Goal: Register for event/course

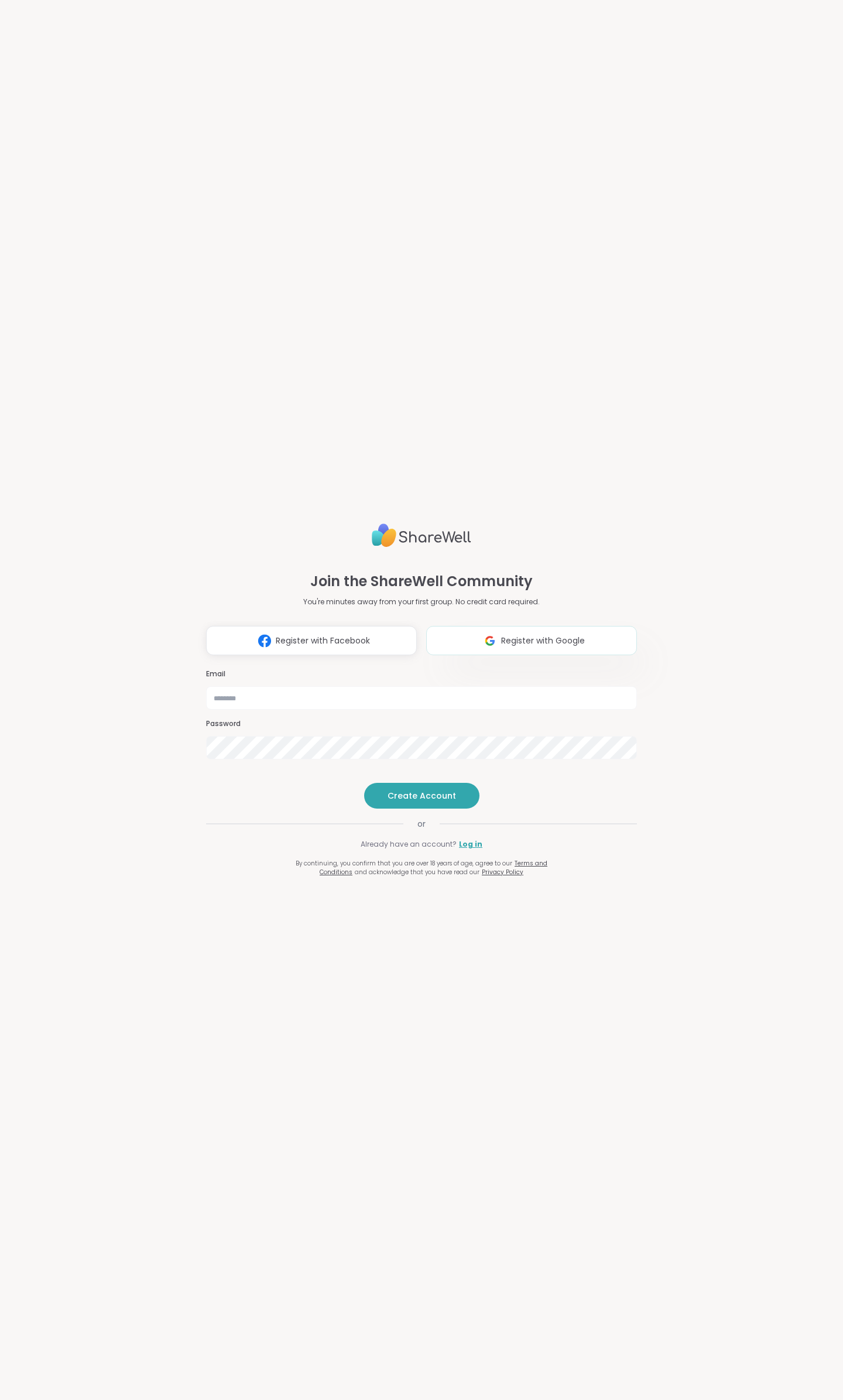
click at [484, 630] on img at bounding box center [490, 641] width 23 height 22
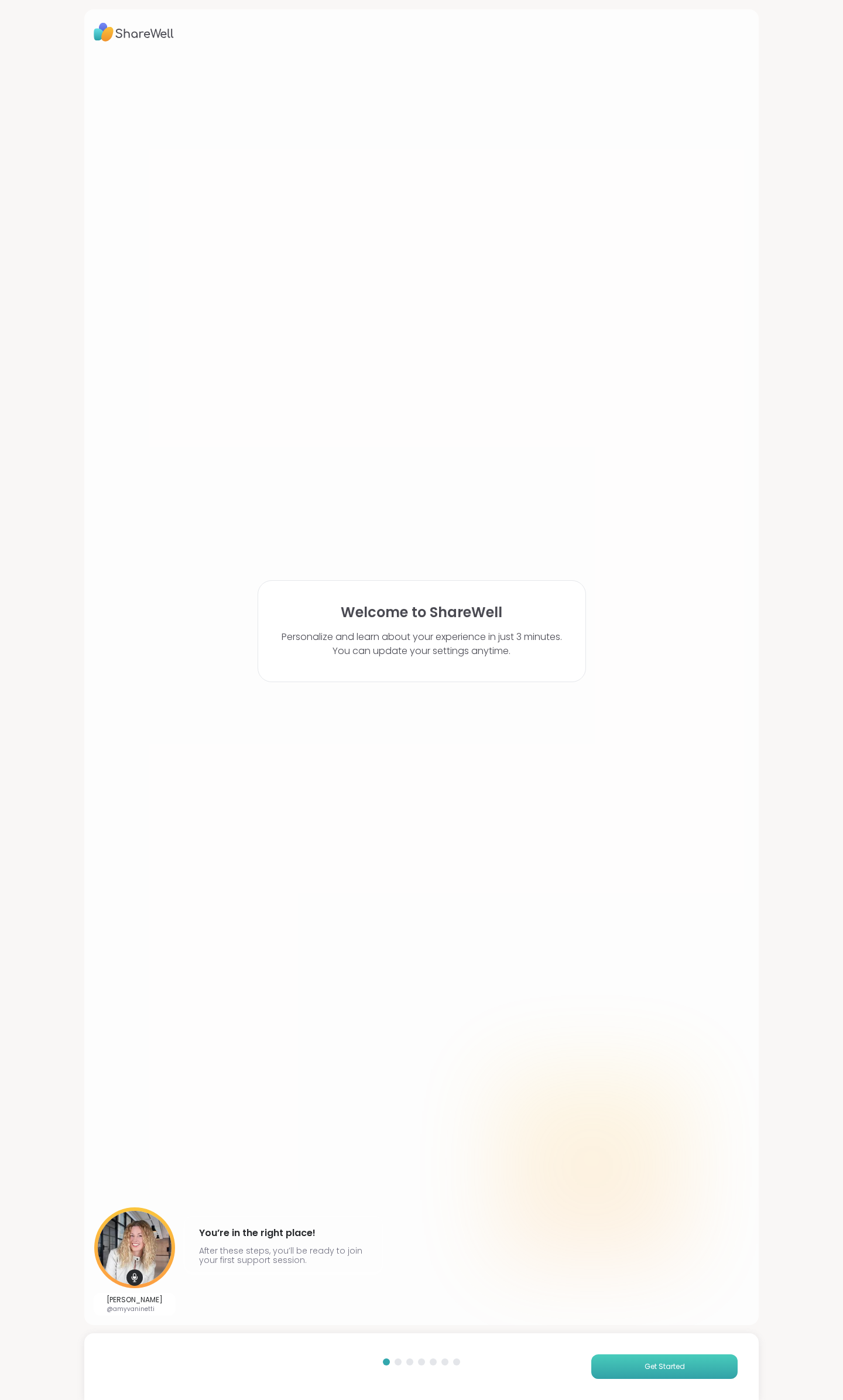
click at [678, 1370] on button "Get Started" at bounding box center [664, 1367] width 146 height 25
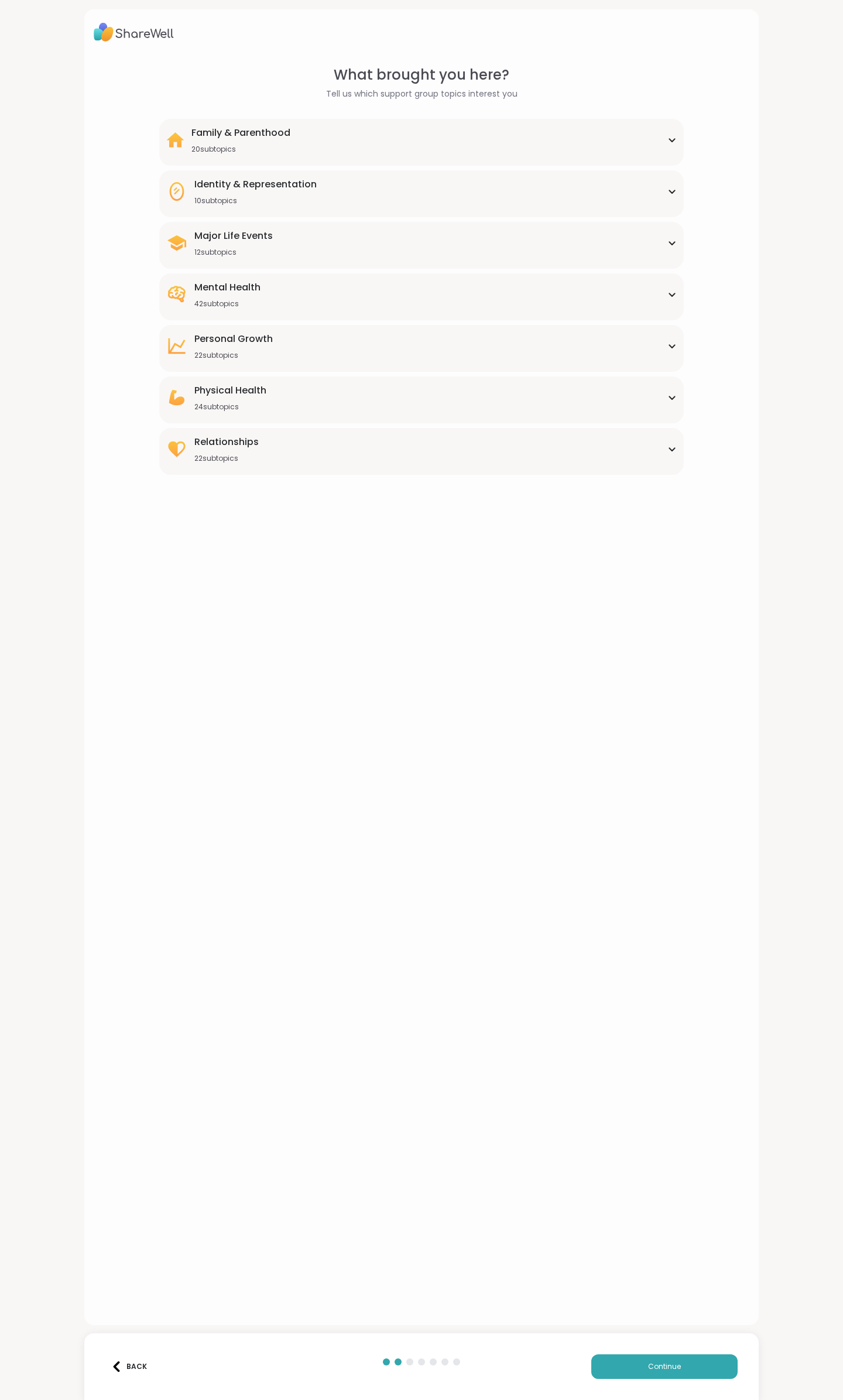
click at [363, 145] on div "Family & Parenthood 20 subtopics" at bounding box center [421, 140] width 510 height 28
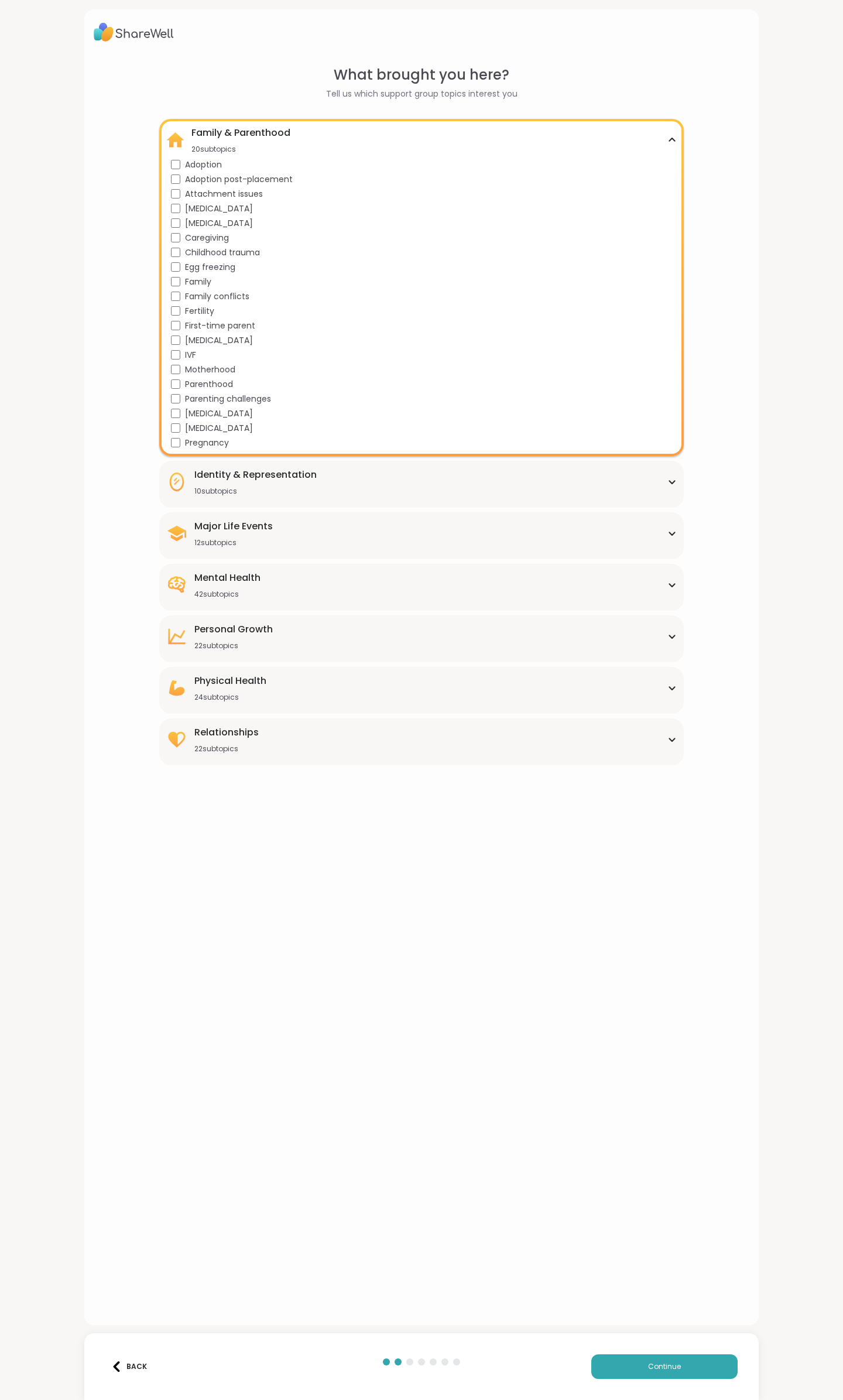
click at [590, 479] on div "Identity & Representation 10 subtopics" at bounding box center [421, 482] width 510 height 28
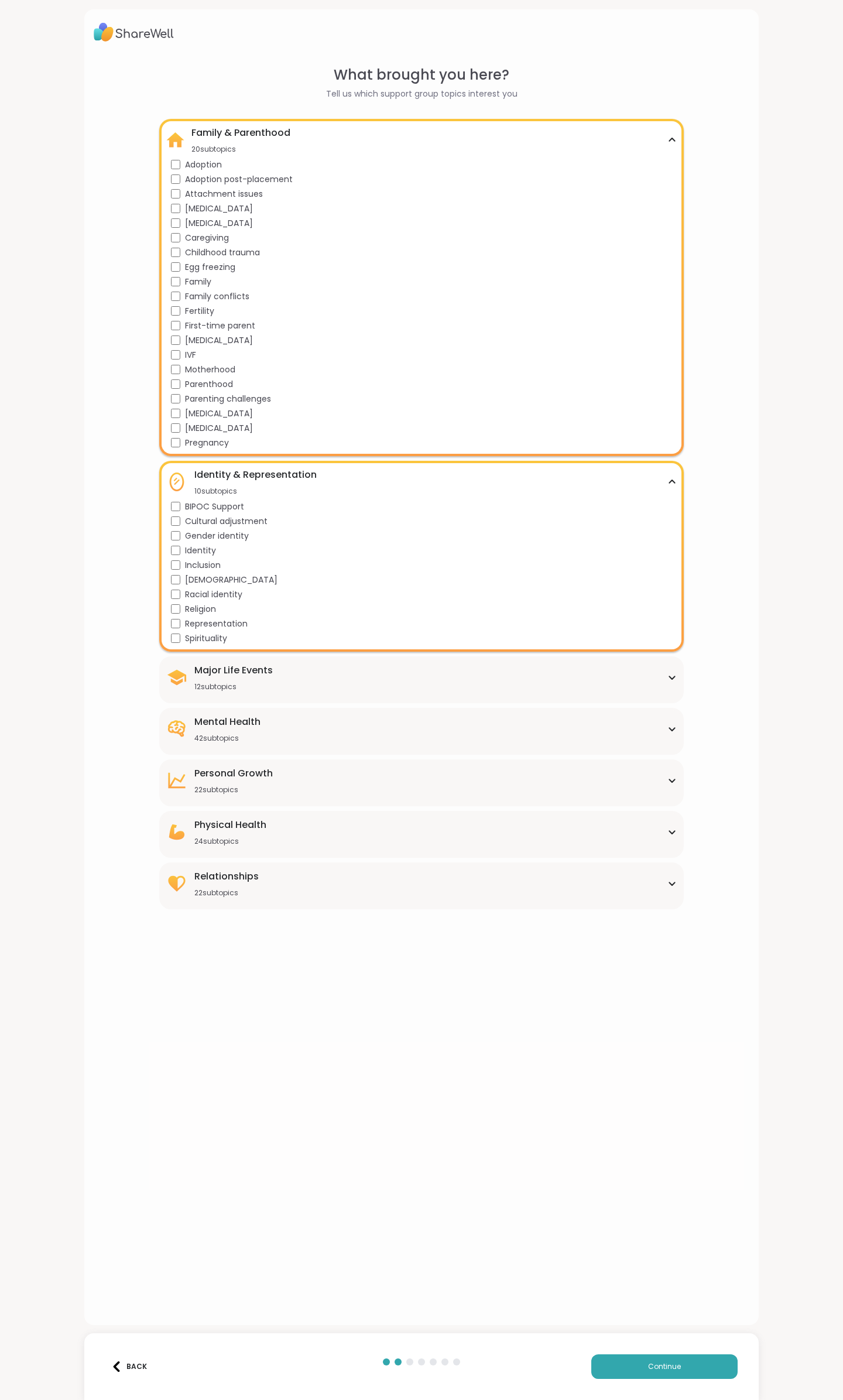
click at [249, 681] on div "Major Life Events 12 subtopics" at bounding box center [233, 677] width 78 height 28
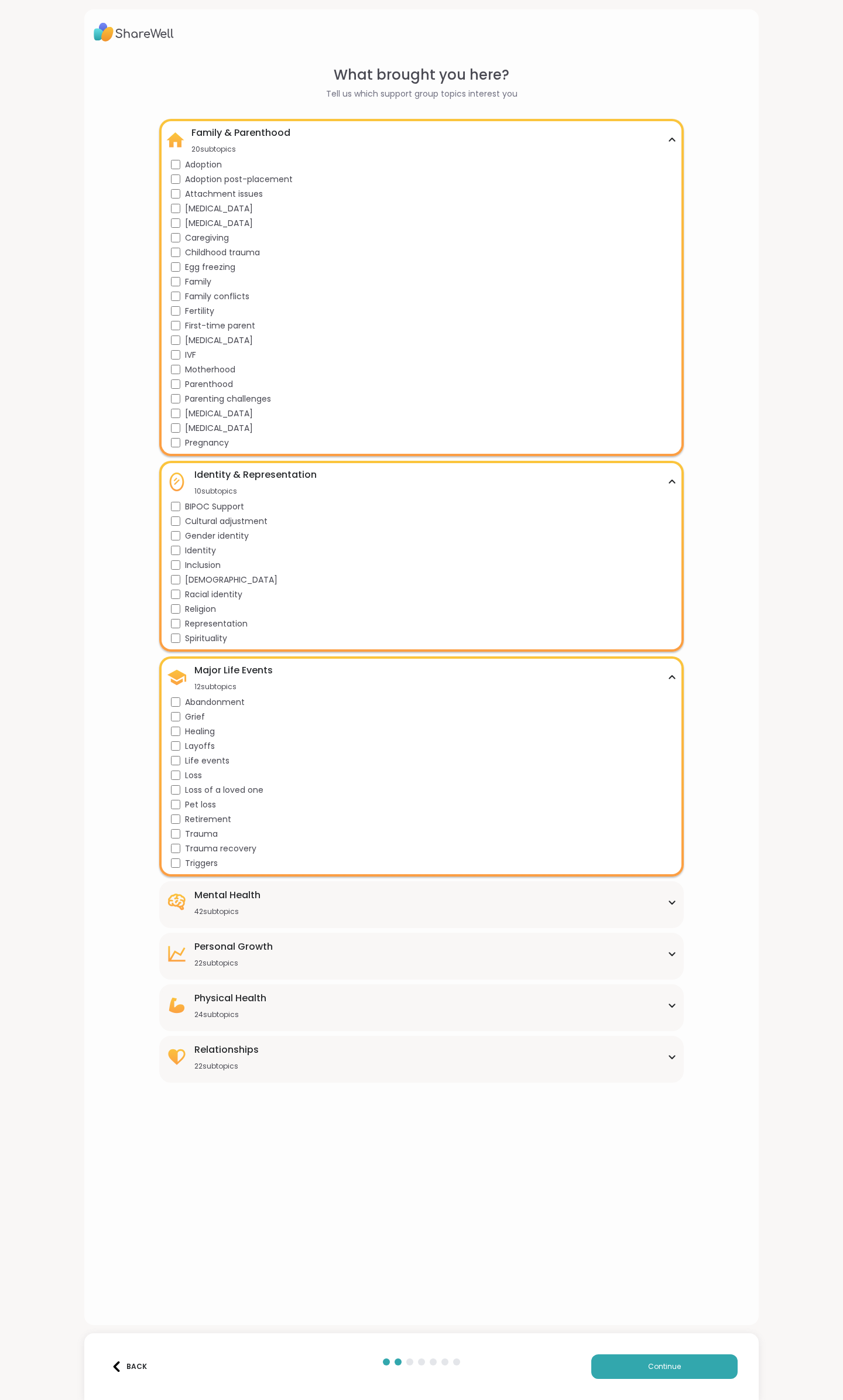
click at [403, 896] on div "Mental Health 42 subtopics" at bounding box center [421, 902] width 510 height 28
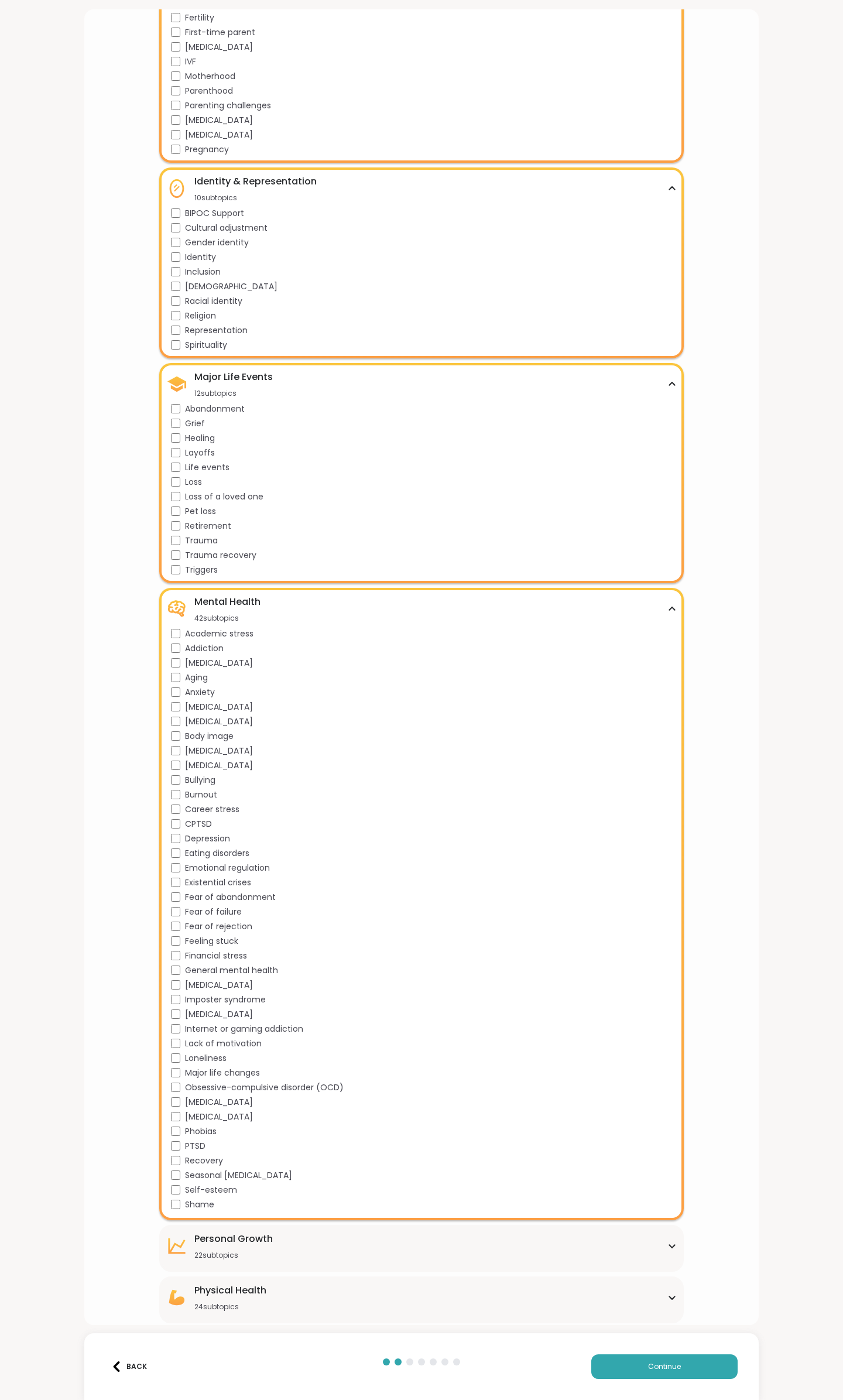
scroll to position [343, 0]
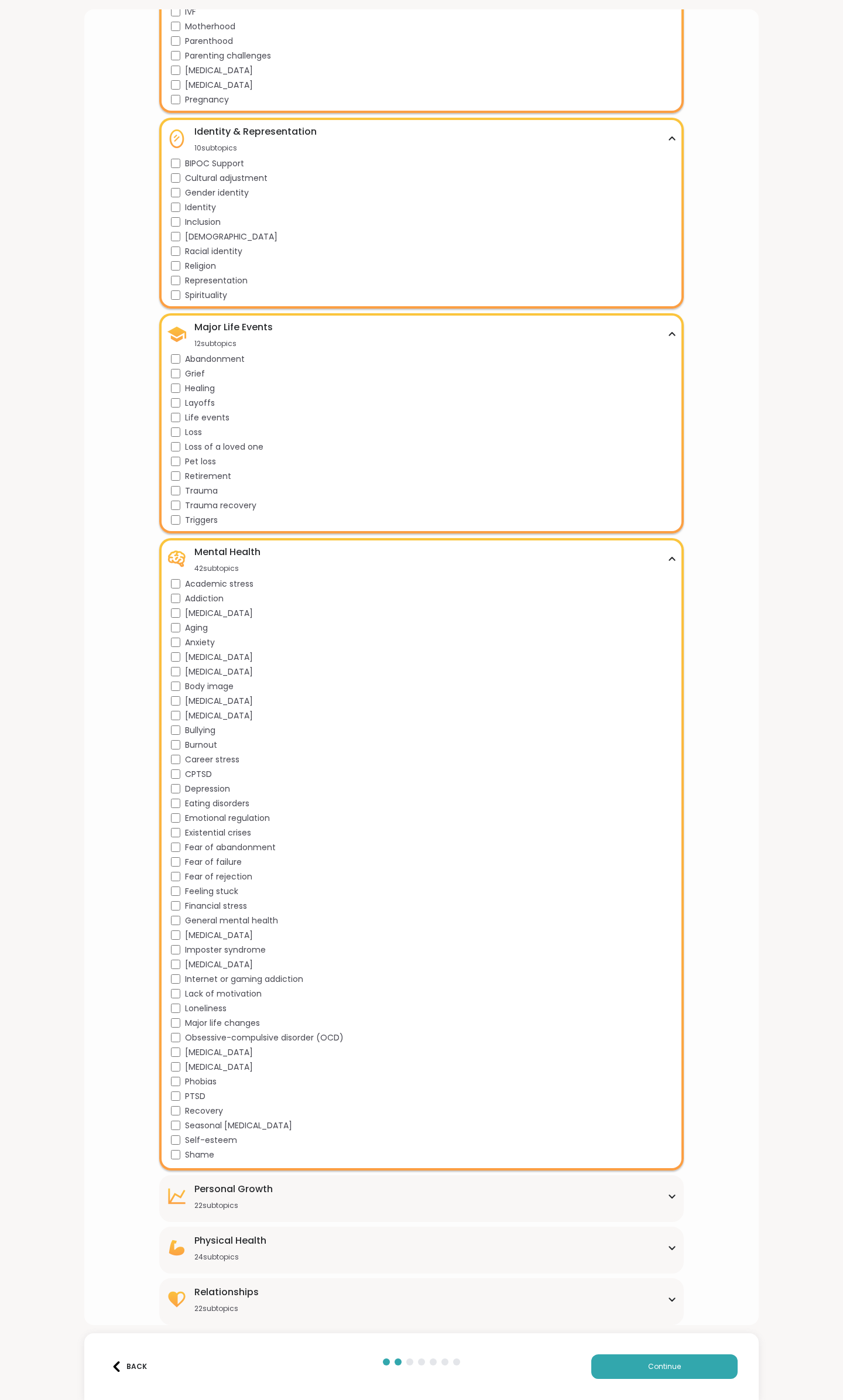
click at [262, 1191] on div "Personal Growth" at bounding box center [233, 1189] width 78 height 14
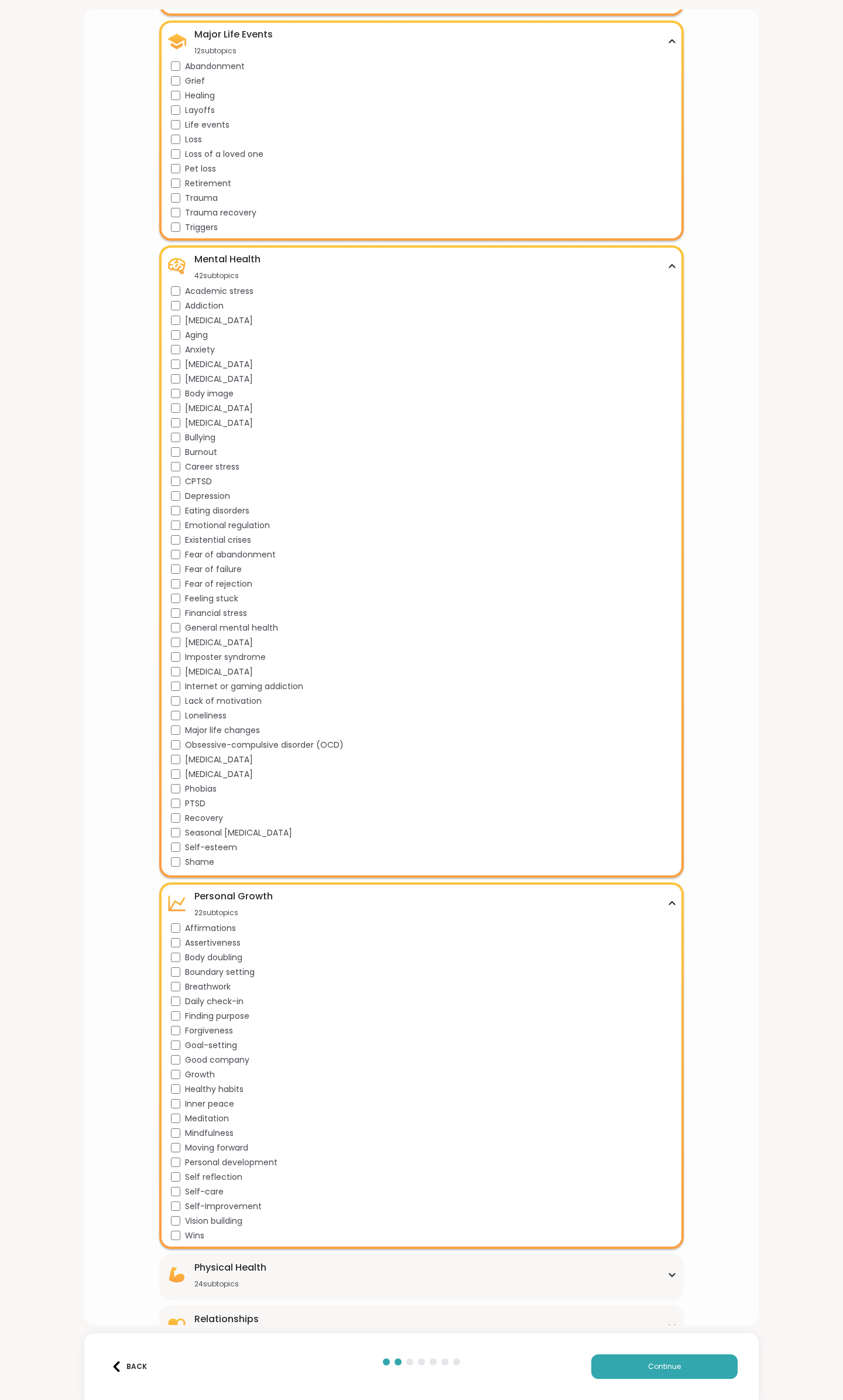
scroll to position [663, 0]
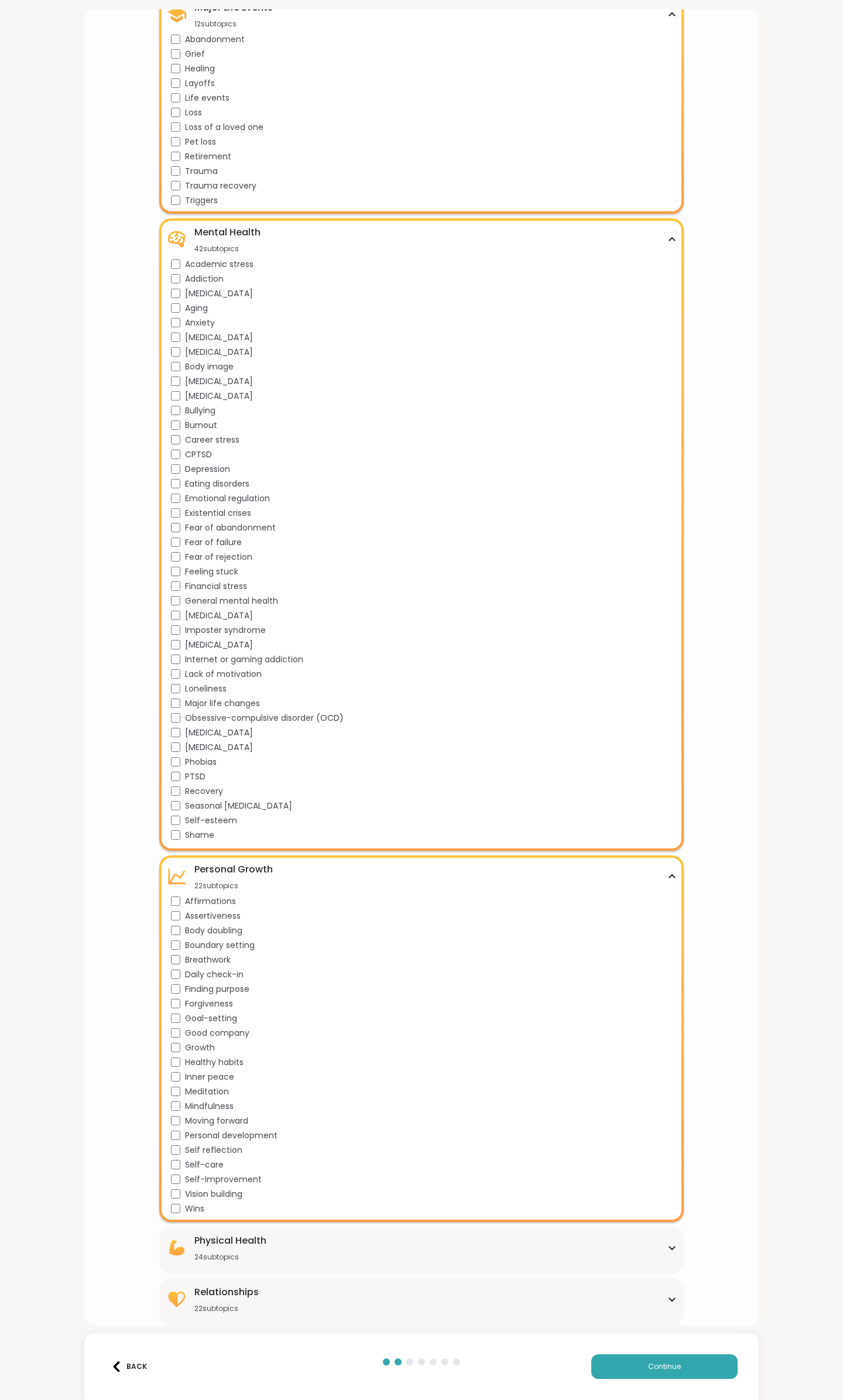
click at [410, 1245] on div "Physical Health 24 subtopics" at bounding box center [421, 1248] width 510 height 28
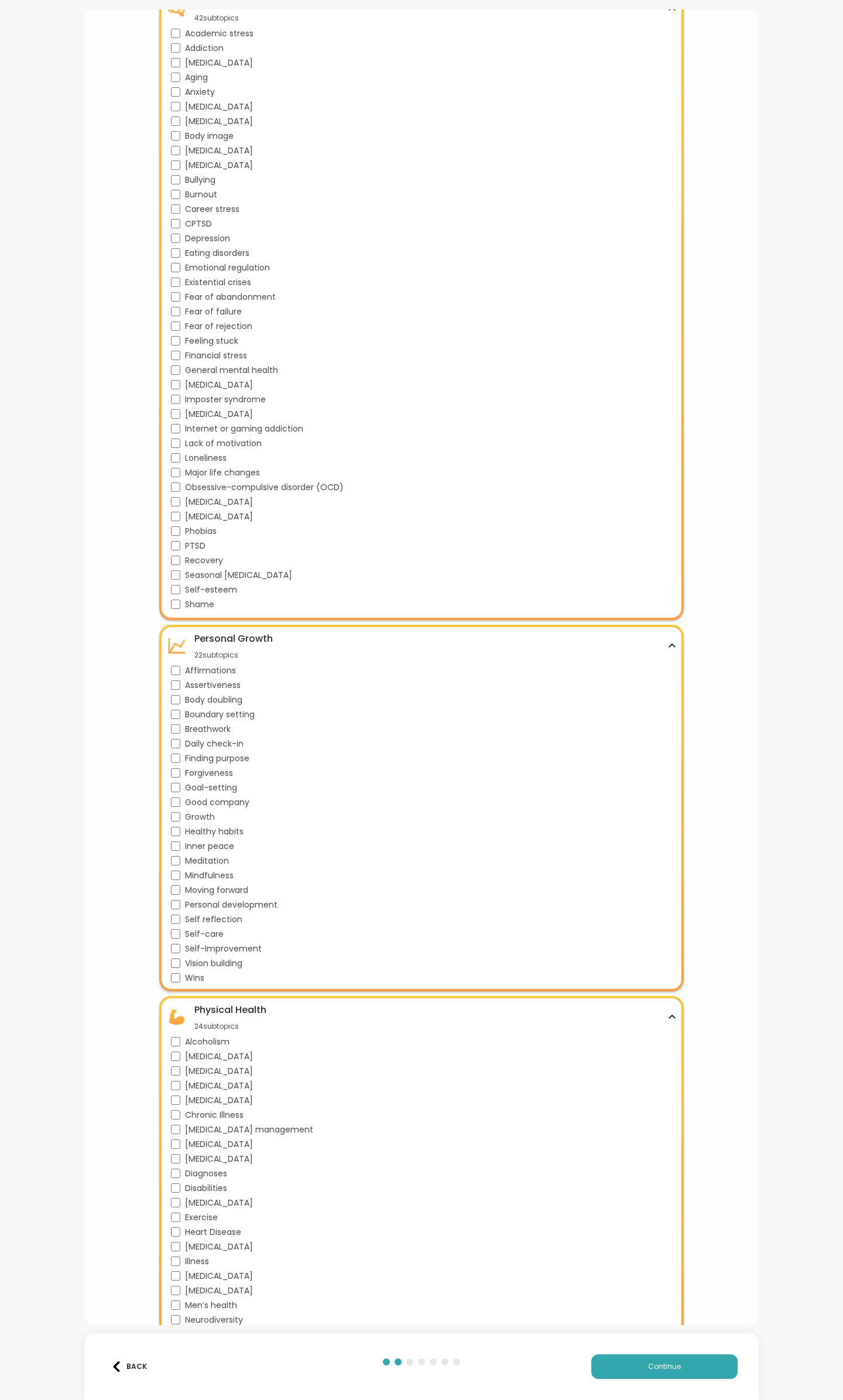
scroll to position [1012, 0]
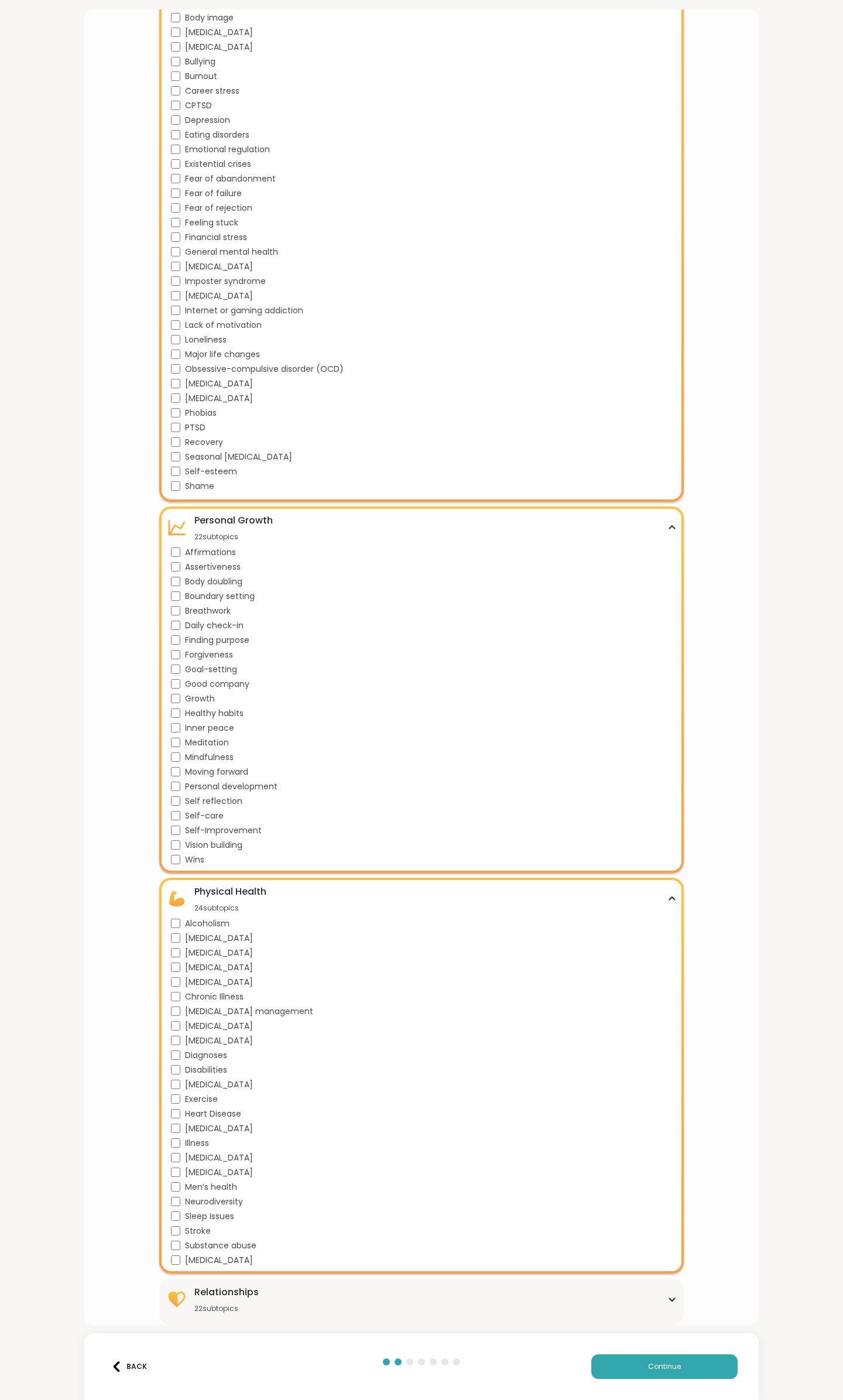
click at [298, 1294] on div "Relationships 22 subtopics" at bounding box center [421, 1299] width 510 height 28
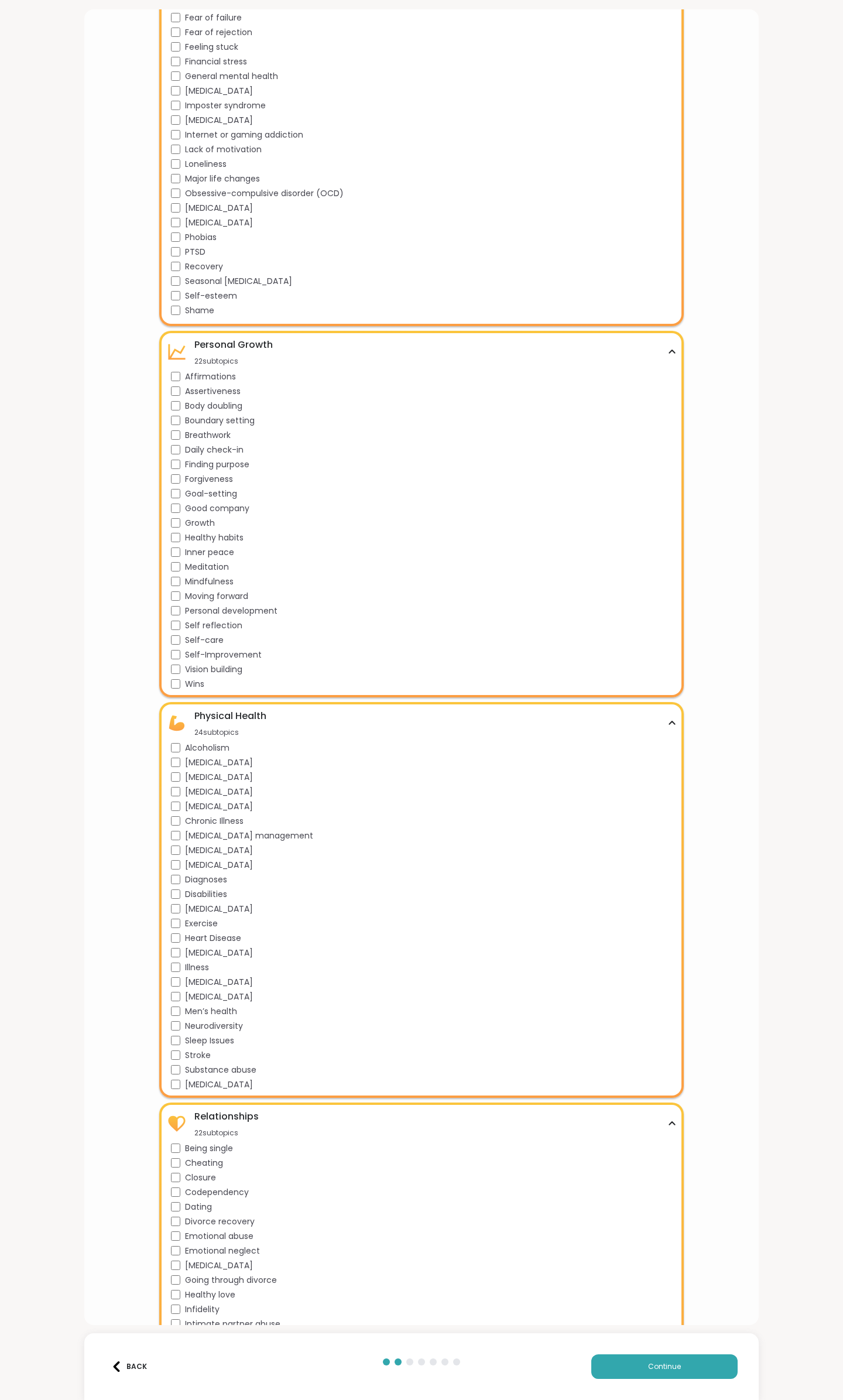
scroll to position [1332, 0]
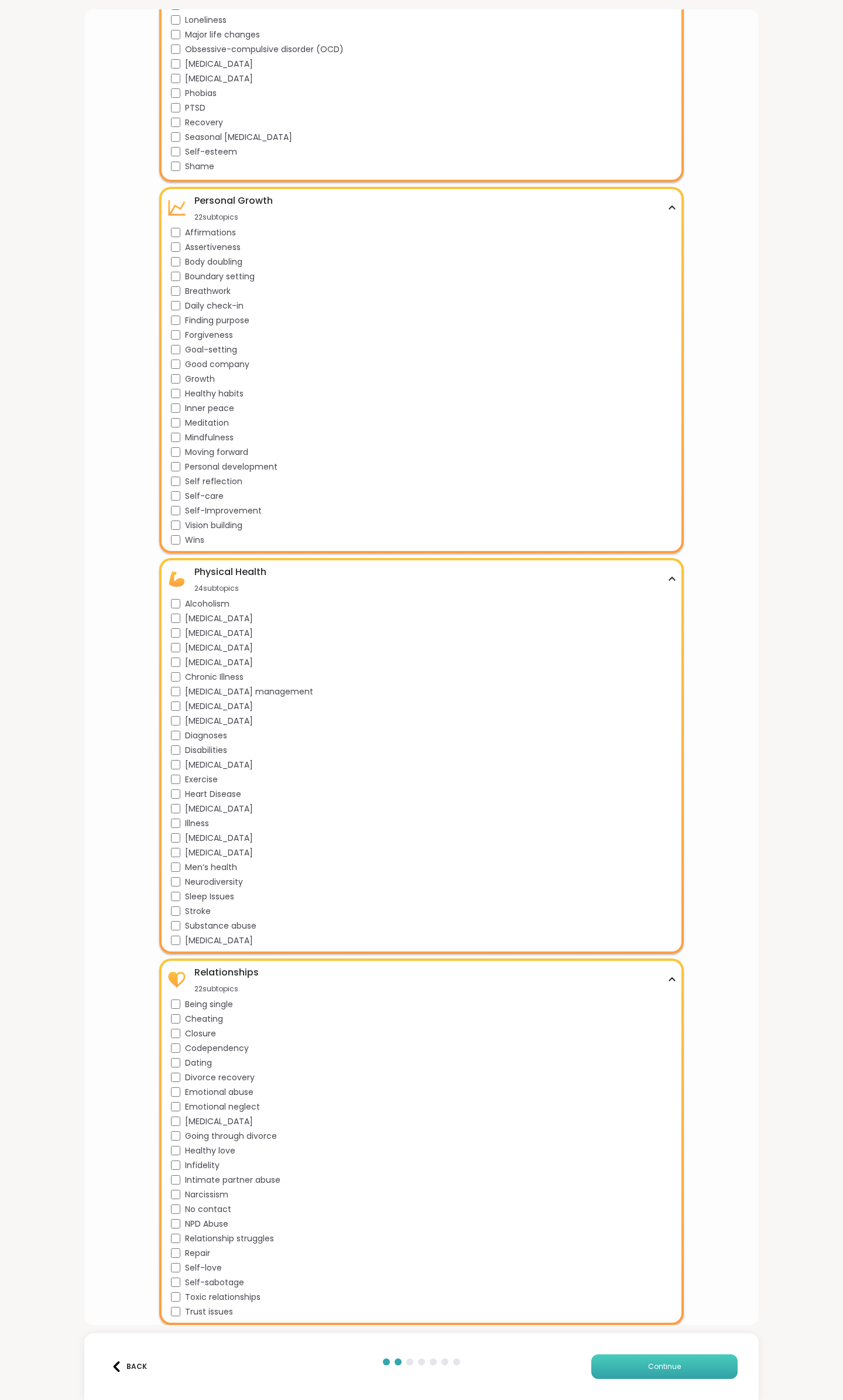
click at [639, 1365] on button "Continue" at bounding box center [664, 1367] width 146 height 25
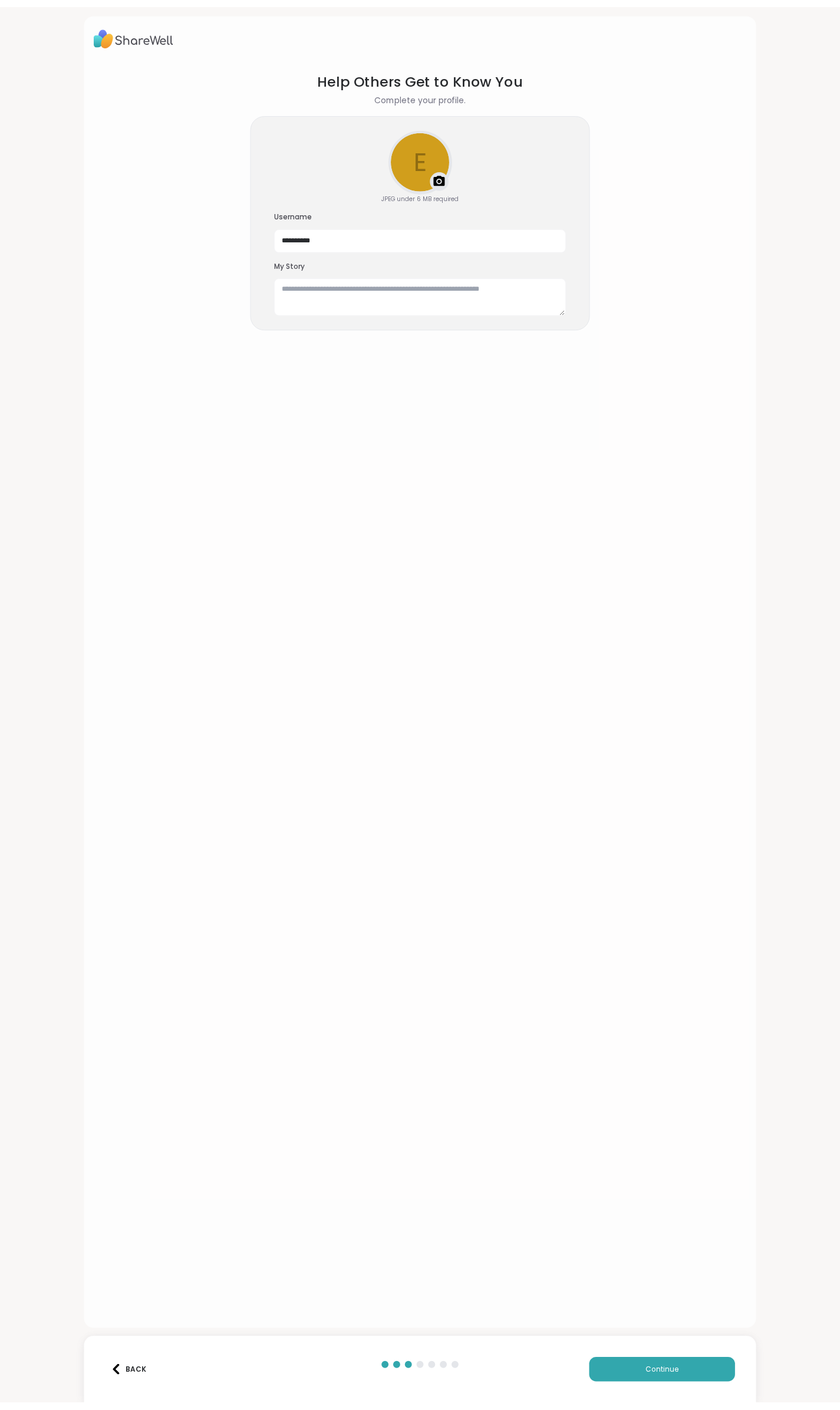
scroll to position [0, 0]
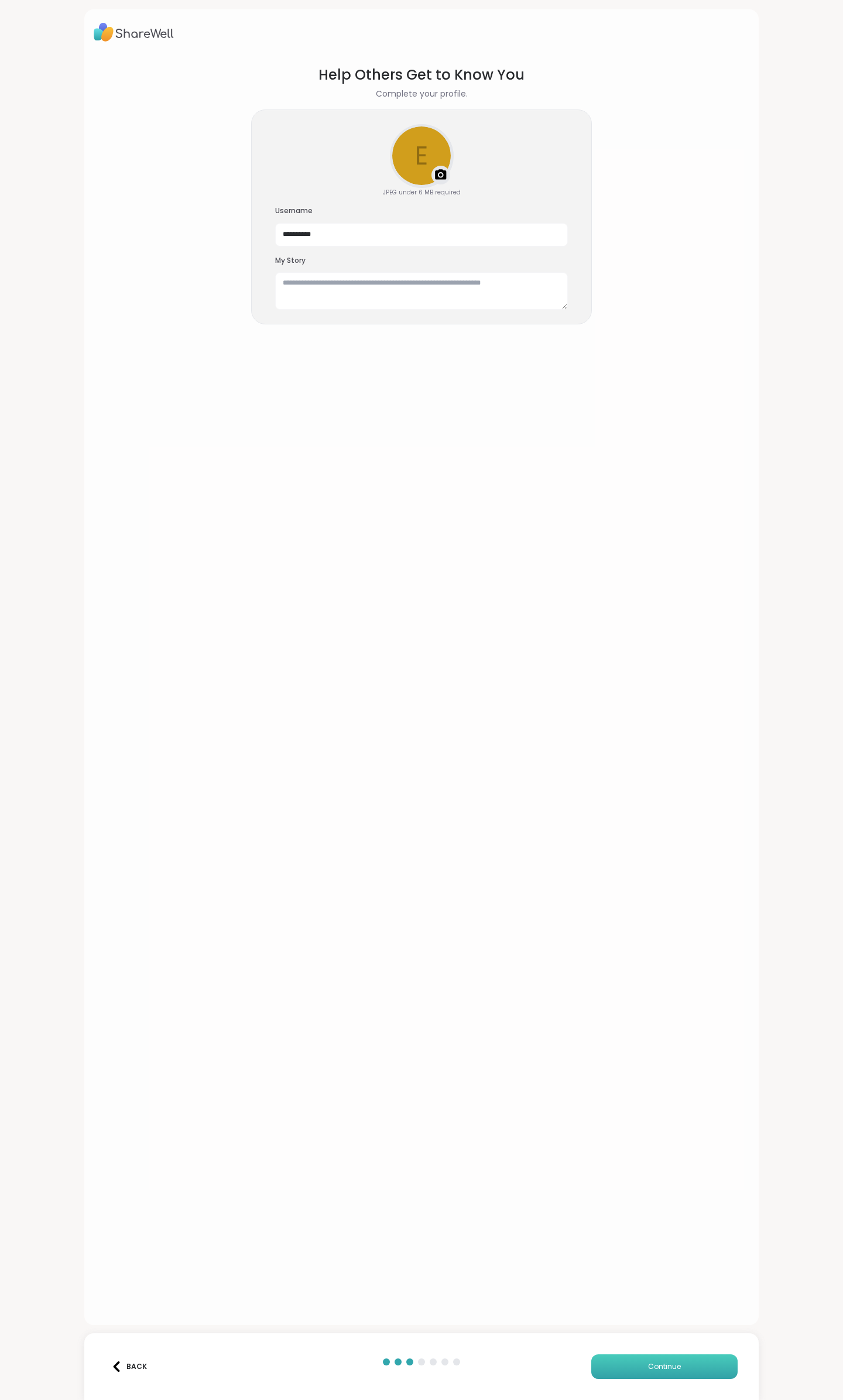
click at [673, 1366] on button "Continue" at bounding box center [664, 1367] width 146 height 25
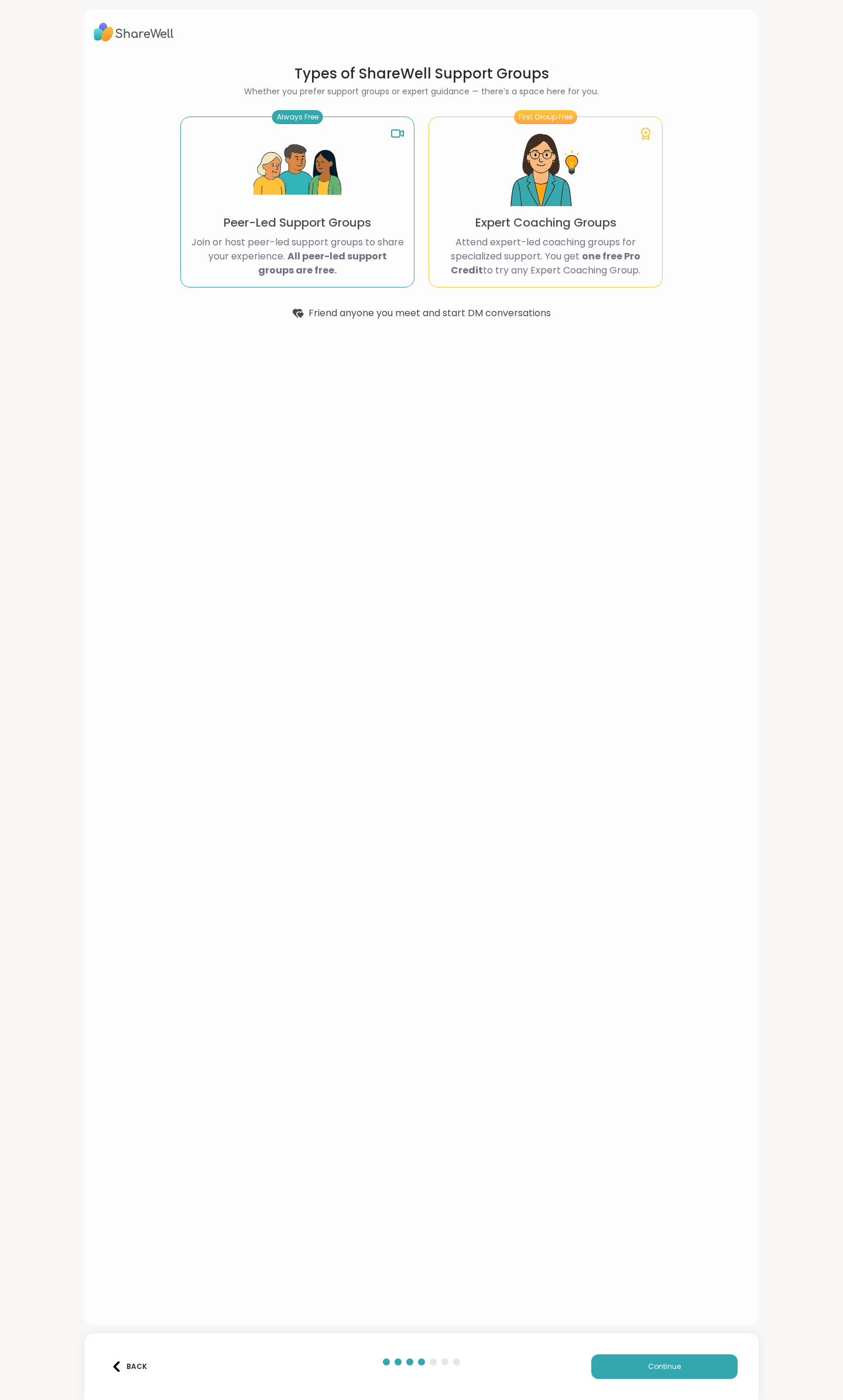
click at [357, 244] on p "Join or host peer-led support groups to share your experience. All peer-led sup…" at bounding box center [298, 256] width 214 height 42
click at [691, 1367] on button "Continue" at bounding box center [664, 1367] width 146 height 25
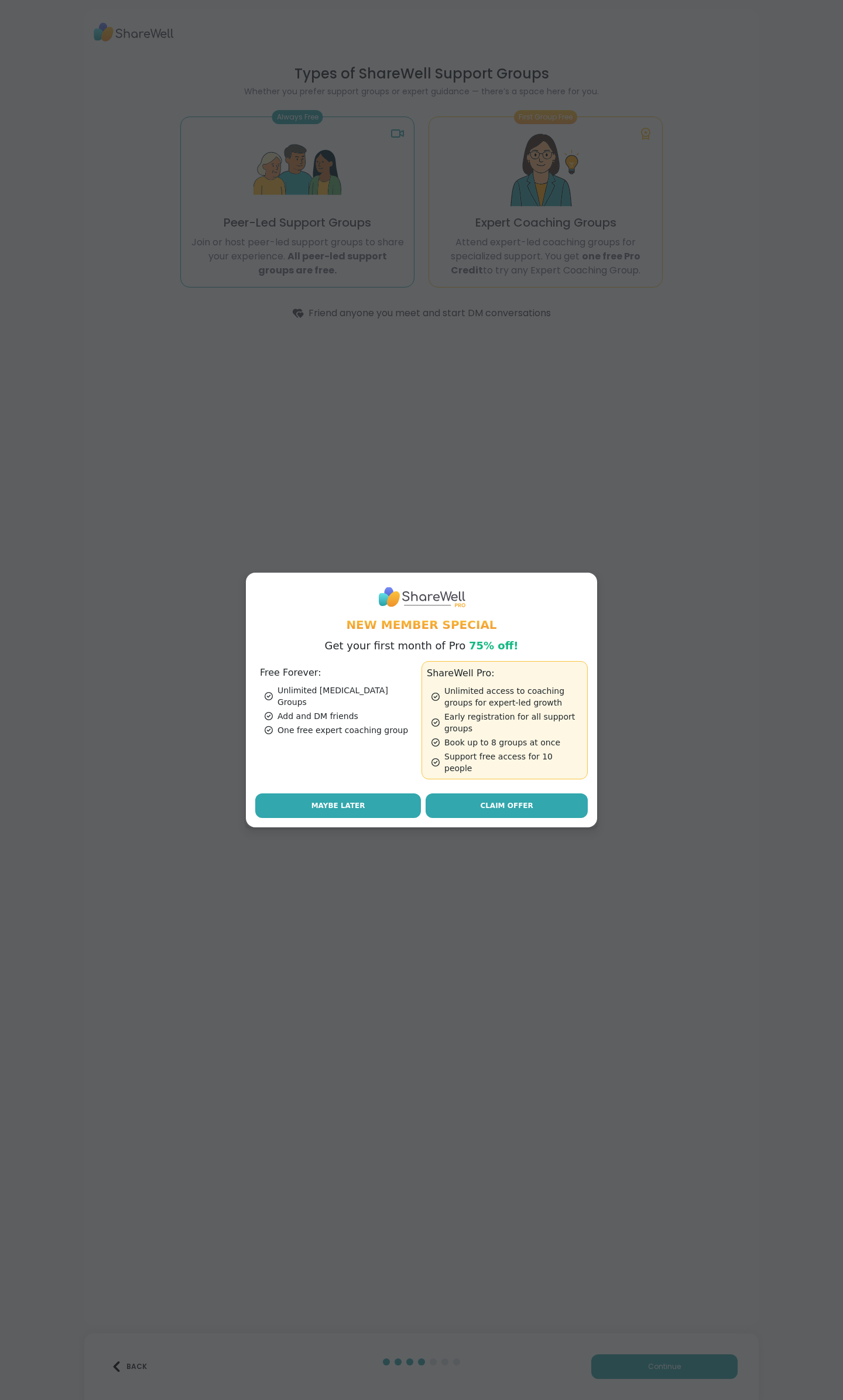
click at [368, 802] on button "Maybe Later" at bounding box center [338, 806] width 165 height 25
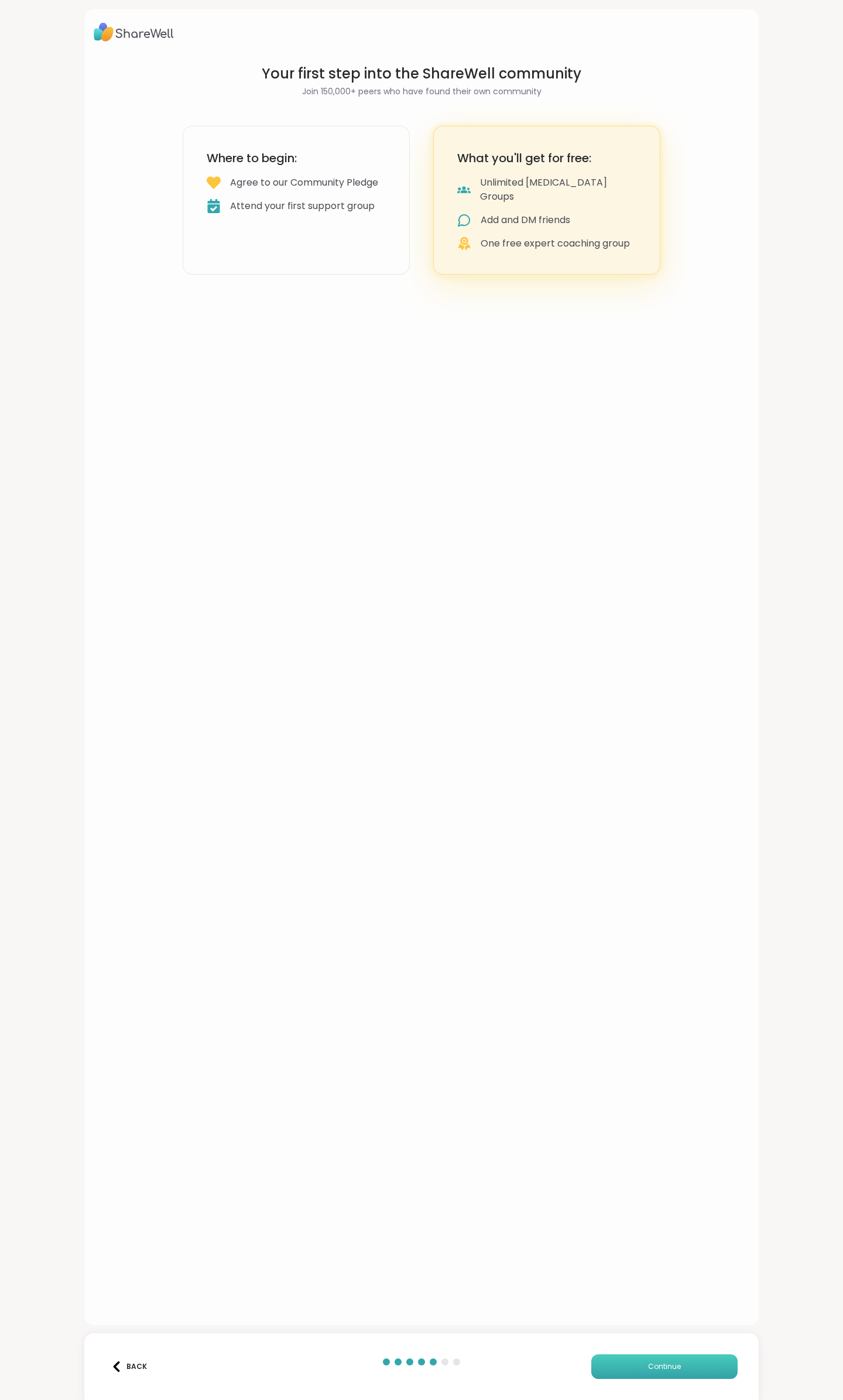
click at [681, 1375] on button "Continue" at bounding box center [664, 1367] width 146 height 25
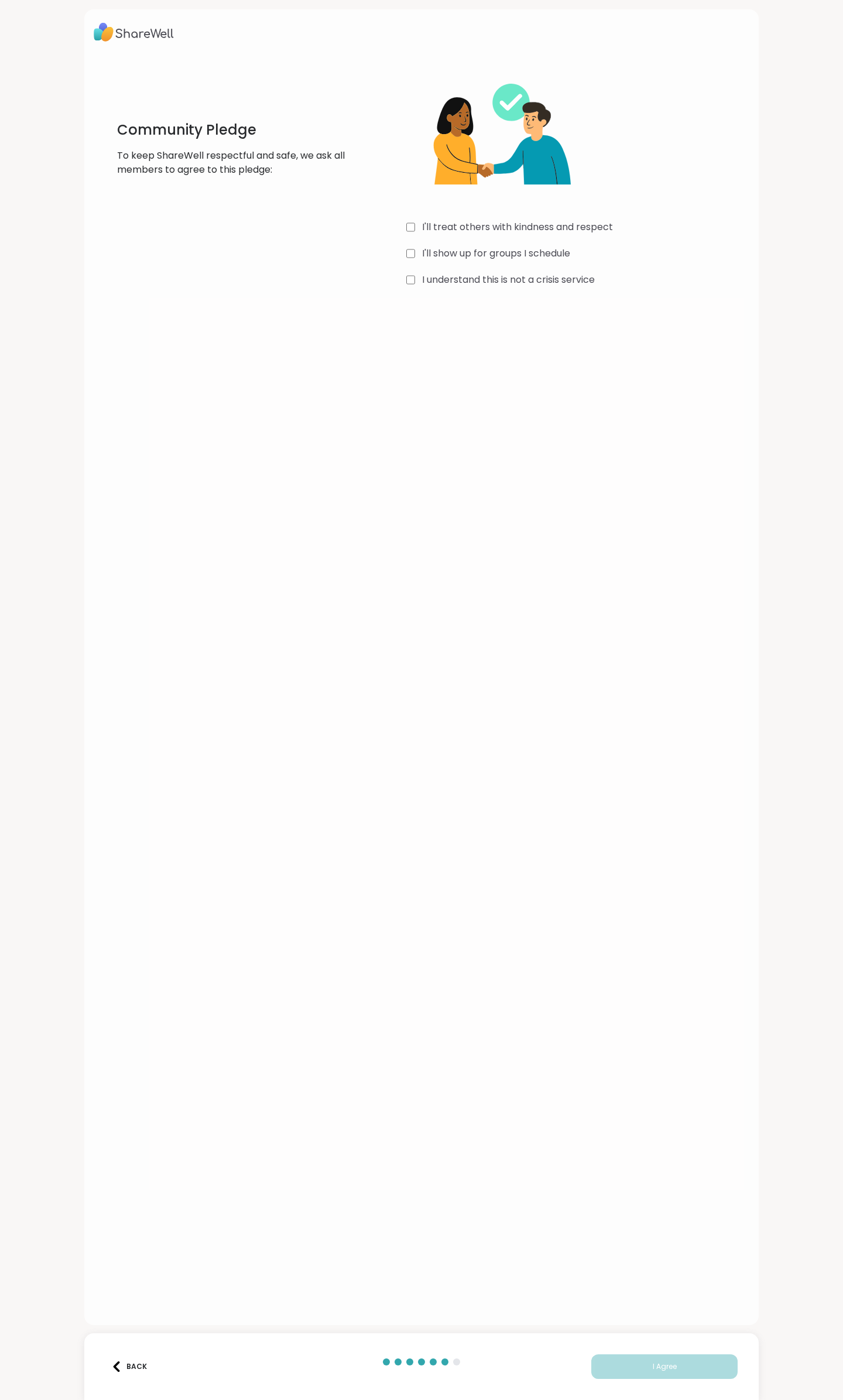
click at [458, 1362] on div at bounding box center [422, 1362] width 87 height 7
click at [663, 1364] on span "I Agree" at bounding box center [664, 1367] width 24 height 11
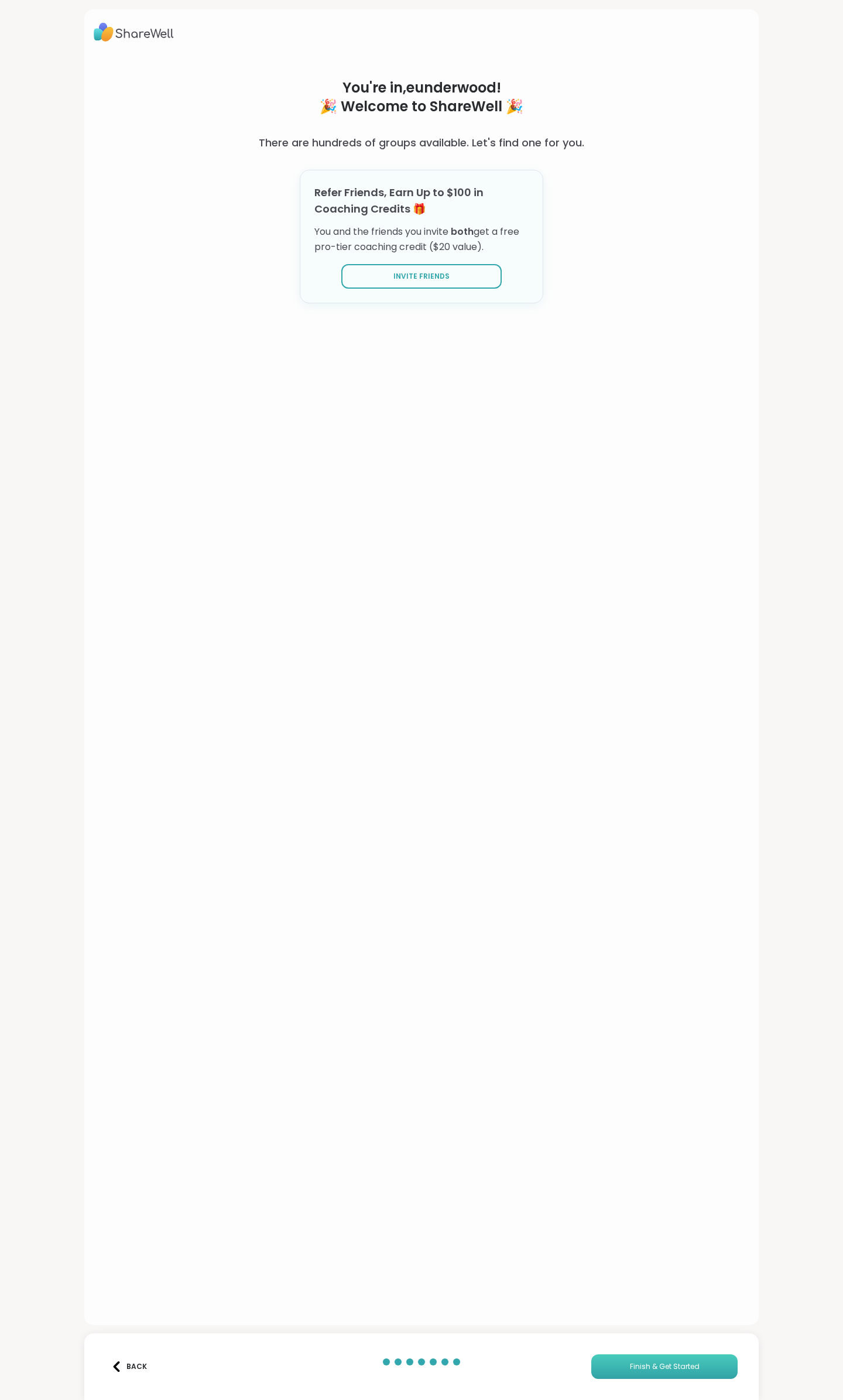
drag, startPoint x: 664, startPoint y: 1367, endPoint x: 658, endPoint y: 1355, distance: 13.4
click at [664, 1368] on span "Finish & Get Started" at bounding box center [665, 1367] width 70 height 11
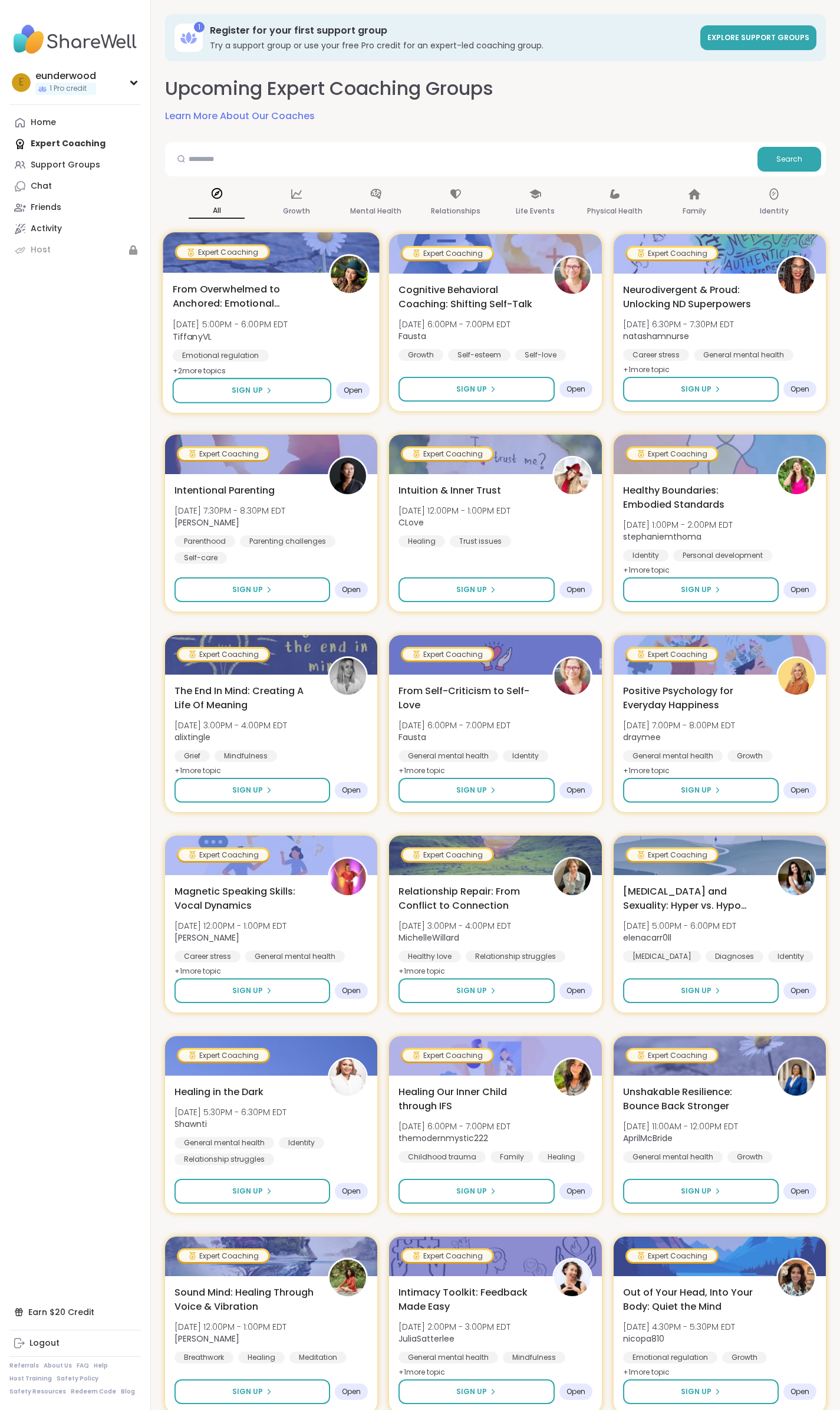
scroll to position [59, 0]
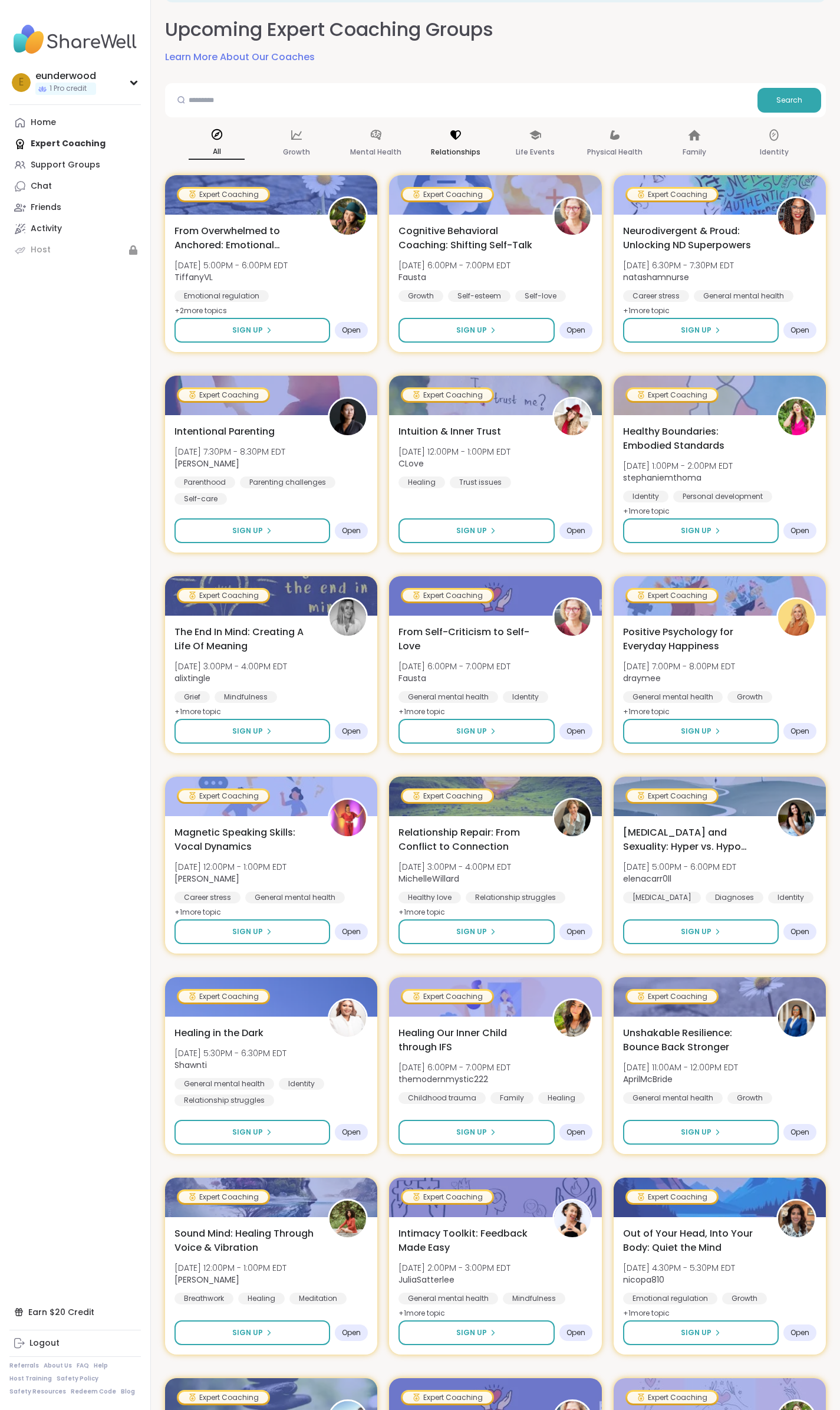
click at [455, 146] on p "Relationships" at bounding box center [455, 152] width 49 height 14
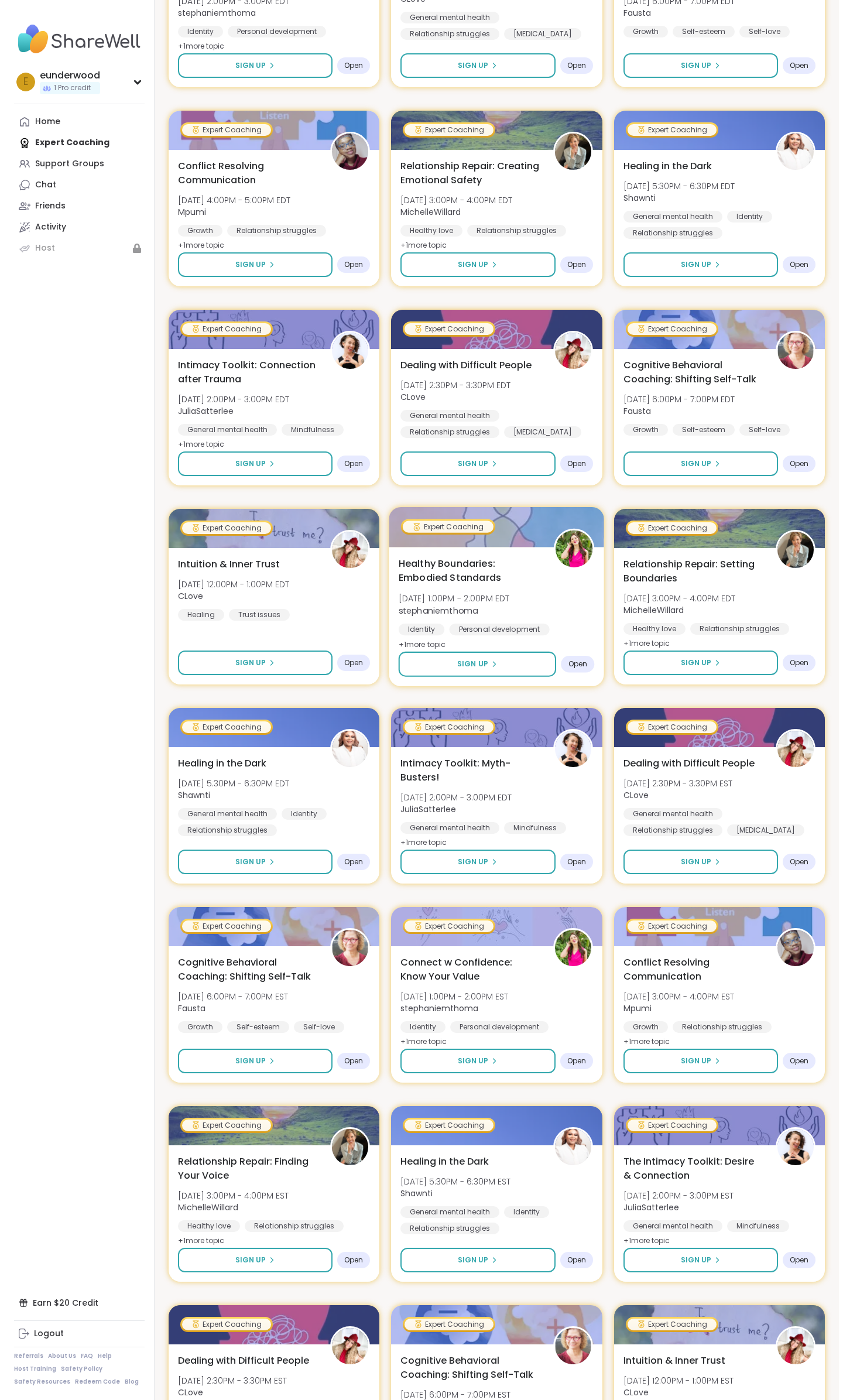
scroll to position [251, 0]
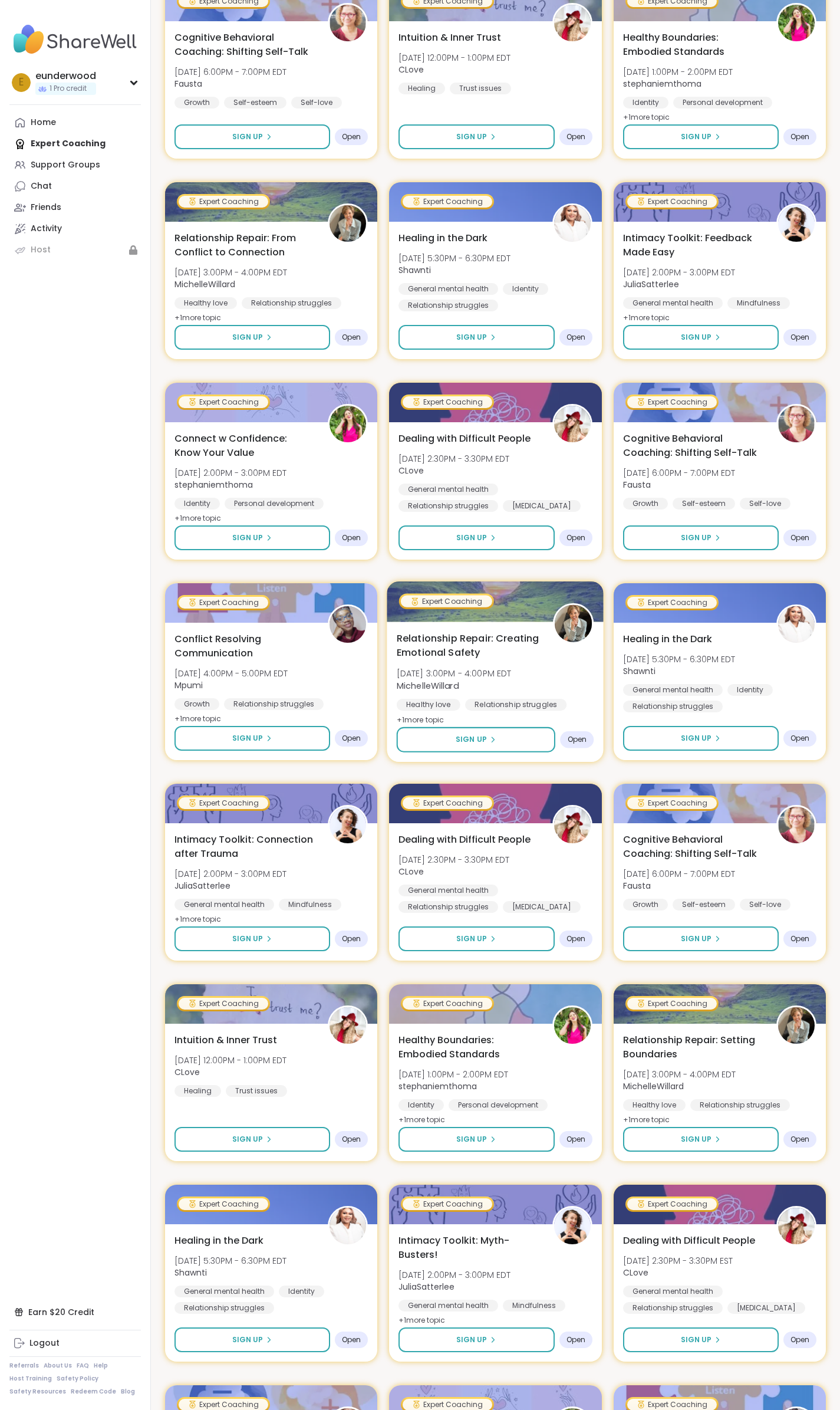
click at [571, 621] on img at bounding box center [573, 623] width 37 height 37
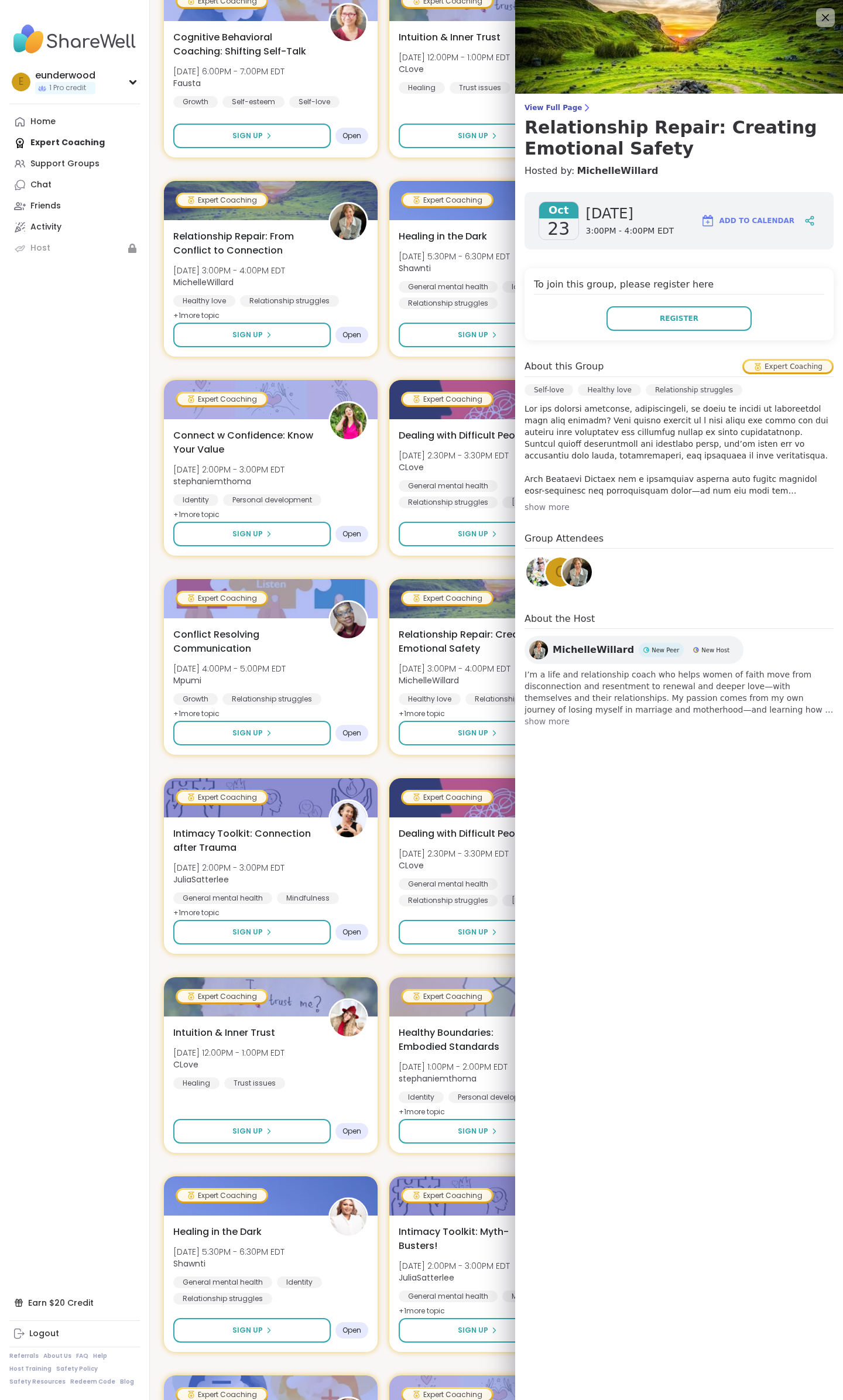
click at [702, 650] on span "New Host" at bounding box center [716, 650] width 28 height 9
